Goal: Transaction & Acquisition: Book appointment/travel/reservation

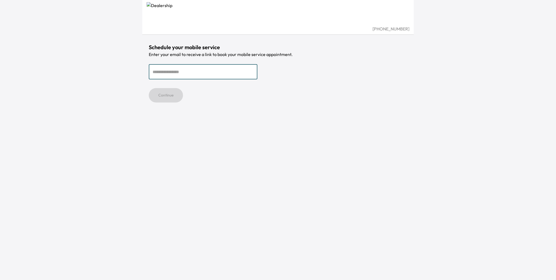
click at [167, 77] on input "email" at bounding box center [203, 71] width 109 height 15
type input "**********"
click at [168, 96] on button "Continue" at bounding box center [166, 95] width 34 height 14
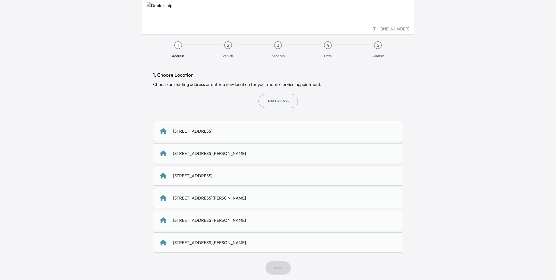
scroll to position [3, 0]
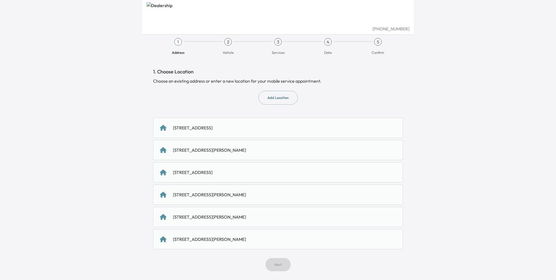
click at [216, 213] on div "[STREET_ADDRESS][PERSON_NAME]" at bounding box center [278, 217] width 250 height 20
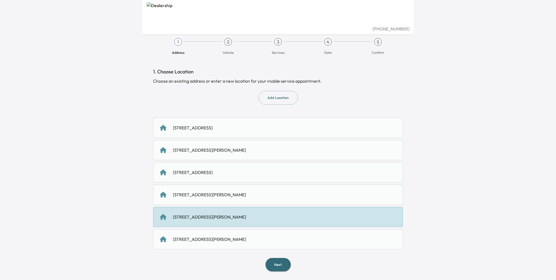
click at [220, 196] on div "3120 St Paul St, Baltimore, MD 21218, USA" at bounding box center [209, 194] width 73 height 7
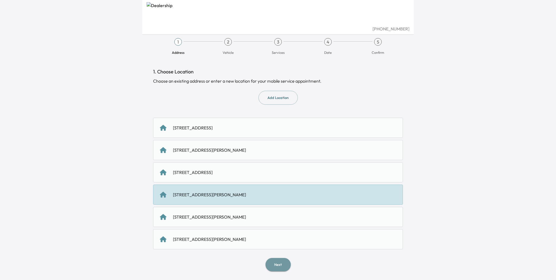
click at [275, 264] on button "Next" at bounding box center [278, 264] width 25 height 13
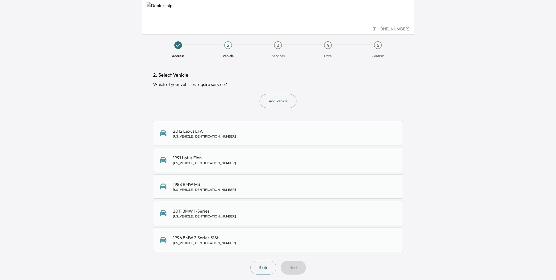
click at [251, 165] on div "1991 Lotus Elan SCCGA36B7MHF28133" at bounding box center [278, 159] width 250 height 24
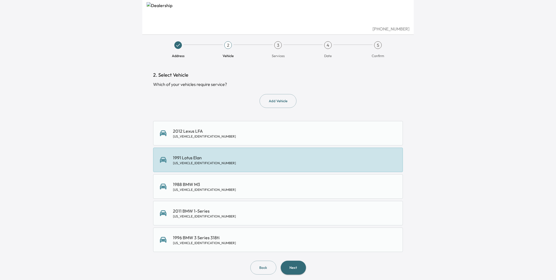
click at [294, 275] on div "2. Select Vehicle Which of your vehicles require service? Add Vehicle 2012 Lexu…" at bounding box center [278, 172] width 259 height 221
click at [291, 269] on button "Next" at bounding box center [293, 267] width 25 height 14
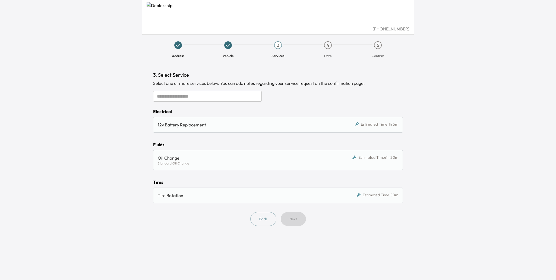
click at [207, 126] on div "12v Battery Replacement" at bounding box center [246, 124] width 176 height 7
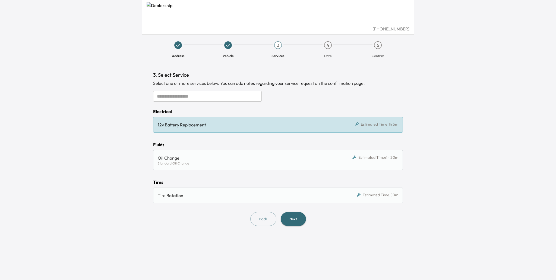
click at [297, 219] on button "Next" at bounding box center [293, 219] width 25 height 14
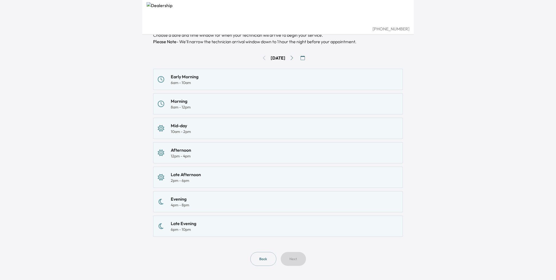
scroll to position [51, 0]
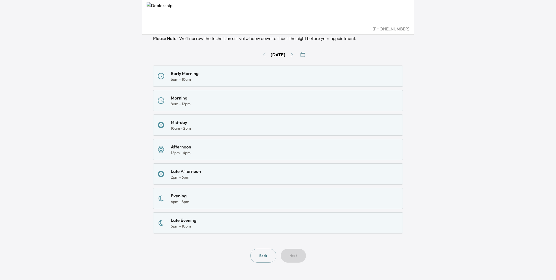
click at [254, 146] on div "Afternoon 12pm - 4pm" at bounding box center [278, 149] width 241 height 12
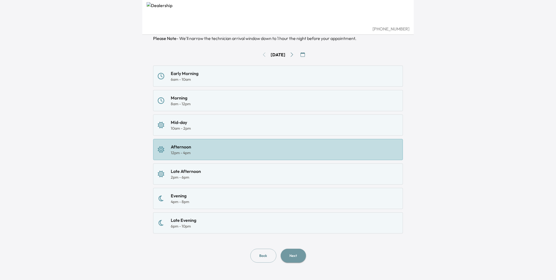
click at [297, 251] on button "Next" at bounding box center [293, 255] width 25 height 14
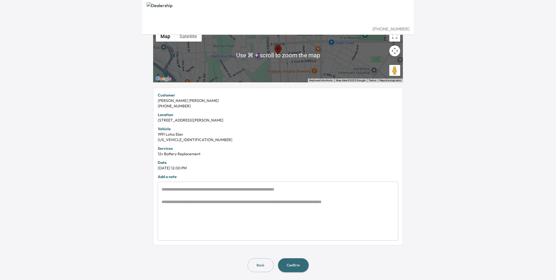
scroll to position [65, 0]
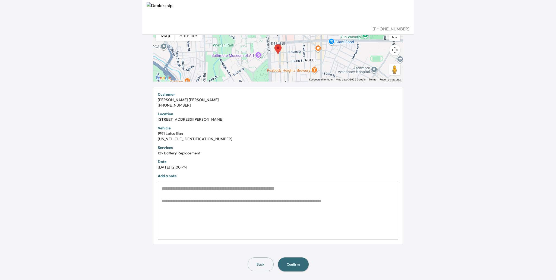
click at [262, 258] on button "Back" at bounding box center [261, 264] width 26 height 14
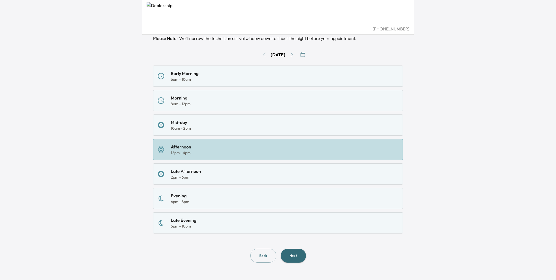
scroll to position [51, 0]
click at [262, 258] on button "Back" at bounding box center [263, 255] width 26 height 14
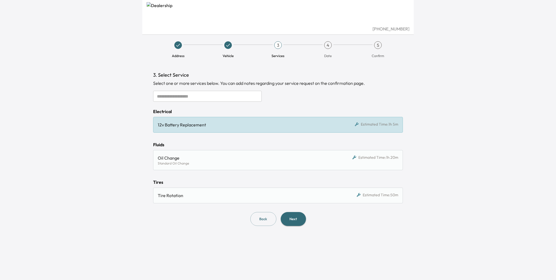
click at [267, 219] on button "Back" at bounding box center [263, 219] width 26 height 14
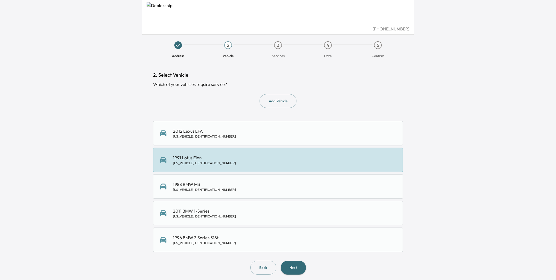
click at [262, 270] on button "Back" at bounding box center [263, 267] width 26 height 14
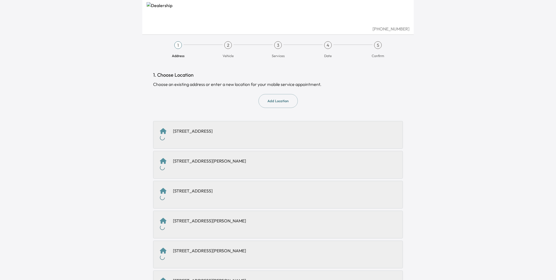
scroll to position [3, 0]
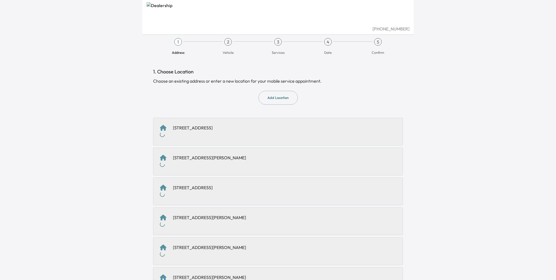
click at [280, 95] on button "Add Location" at bounding box center [278, 98] width 39 height 14
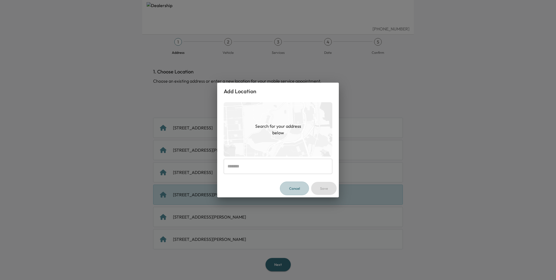
click at [293, 186] on button "Cancel" at bounding box center [294, 188] width 29 height 14
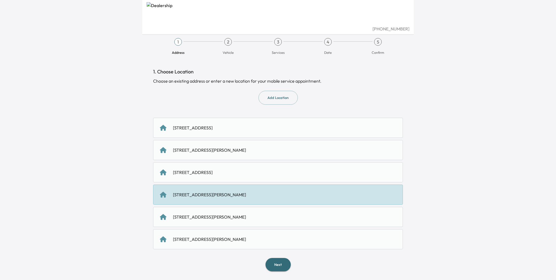
click at [278, 267] on button "Next" at bounding box center [278, 264] width 25 height 13
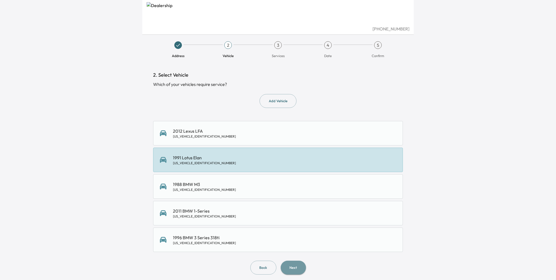
click at [296, 269] on button "Next" at bounding box center [293, 267] width 25 height 14
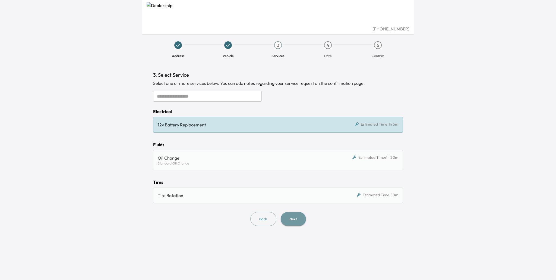
click at [291, 221] on button "Next" at bounding box center [293, 219] width 25 height 14
